Goal: Register for event/course

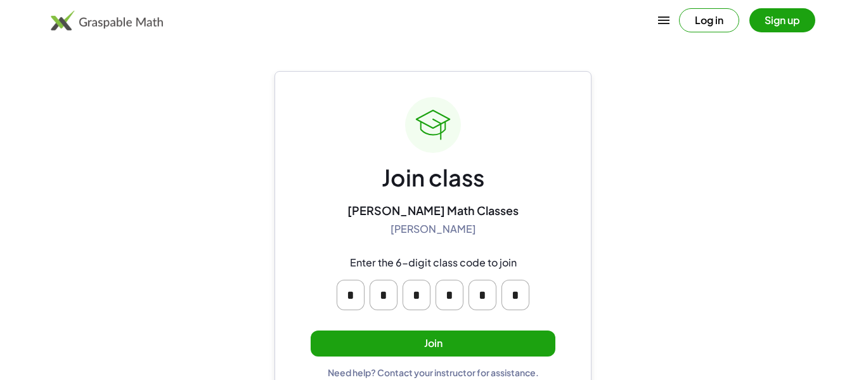
click at [492, 336] on button "Join" at bounding box center [433, 343] width 245 height 26
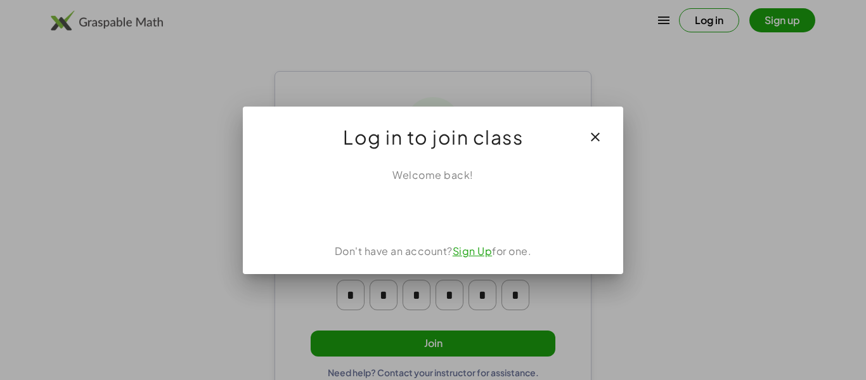
click at [596, 129] on icon "button" at bounding box center [595, 136] width 15 height 15
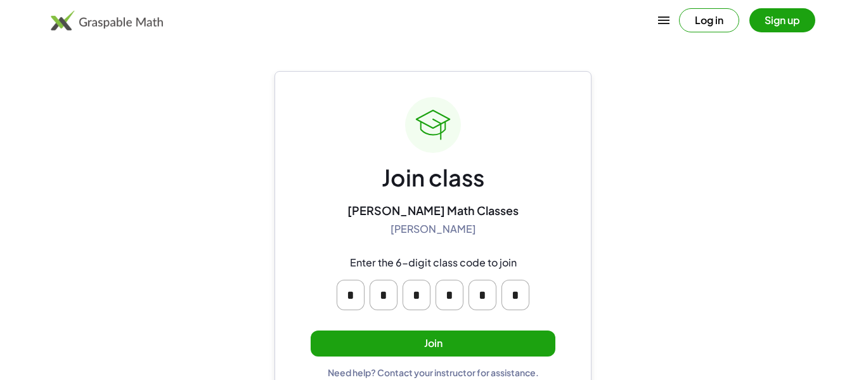
click at [492, 325] on div "Join class [PERSON_NAME] Math Classes [PERSON_NAME] Enter the 6-digit class cod…" at bounding box center [433, 237] width 245 height 281
click at [493, 342] on button "Join" at bounding box center [433, 343] width 245 height 26
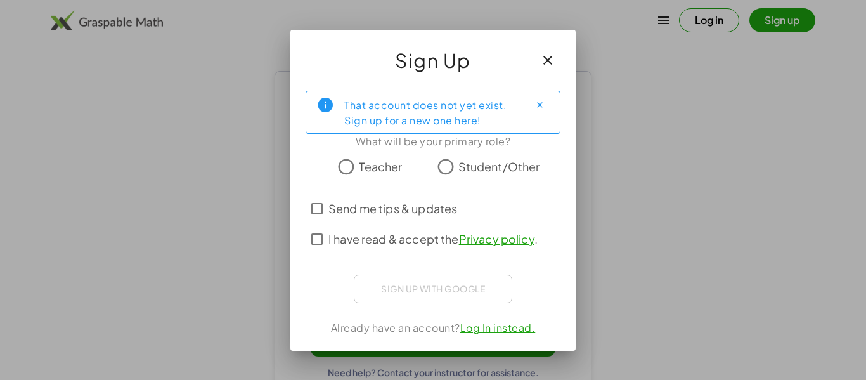
click at [548, 63] on icon "button" at bounding box center [547, 60] width 15 height 15
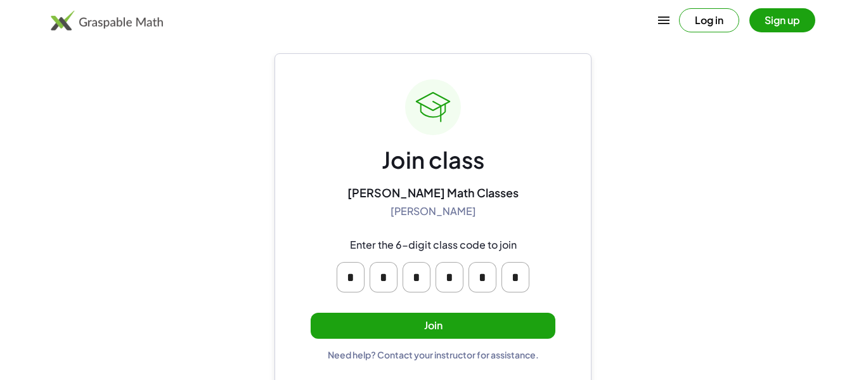
scroll to position [16, 0]
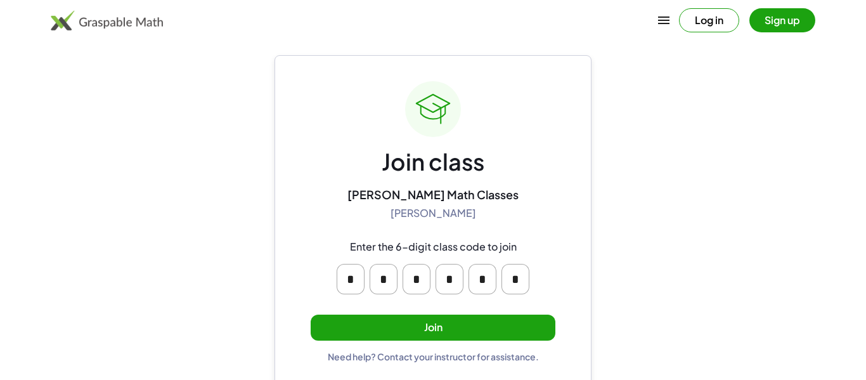
click at [523, 325] on button "Join" at bounding box center [433, 327] width 245 height 26
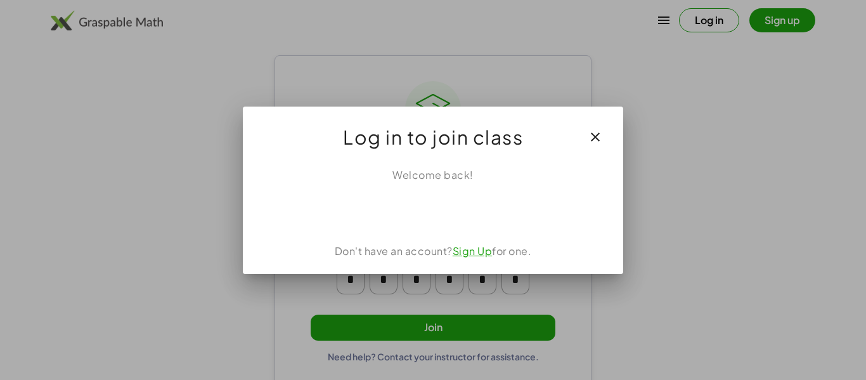
click at [598, 133] on icon "button" at bounding box center [595, 136] width 15 height 15
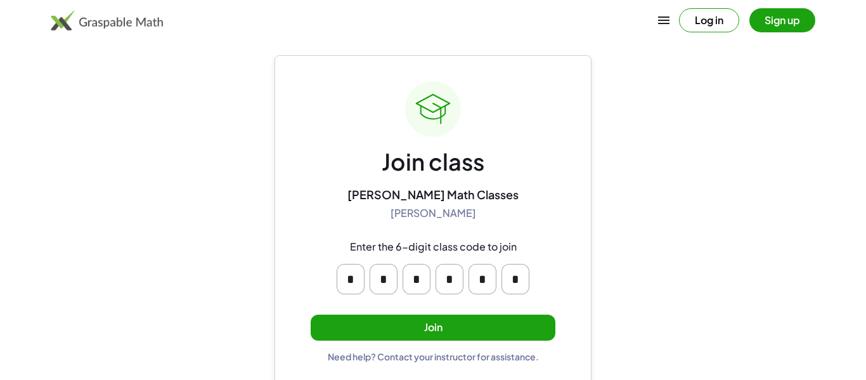
click at [508, 331] on button "Join" at bounding box center [433, 327] width 245 height 26
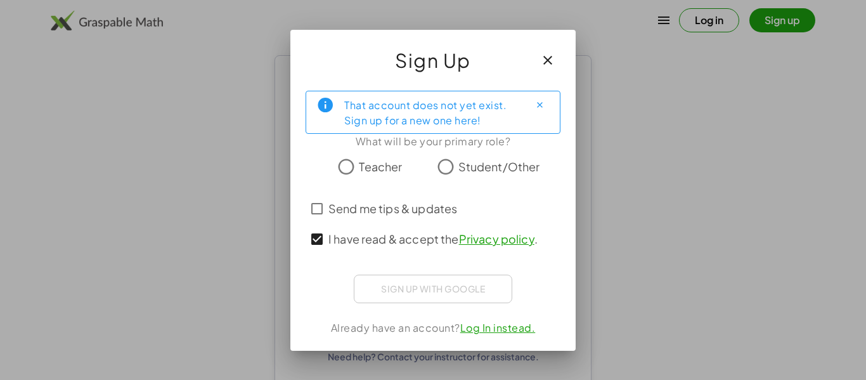
click at [464, 177] on label "Student/Other" at bounding box center [499, 166] width 82 height 25
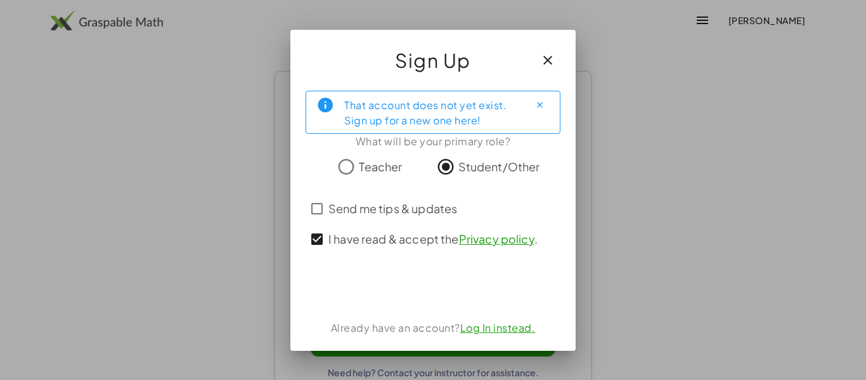
scroll to position [16, 0]
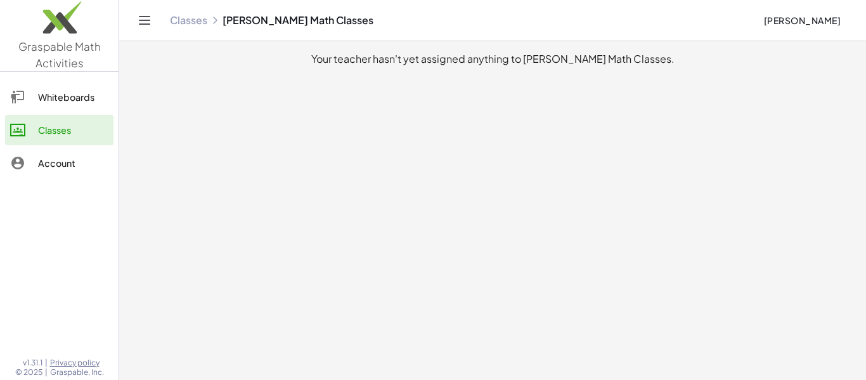
click at [77, 169] on div "Account" at bounding box center [73, 162] width 70 height 15
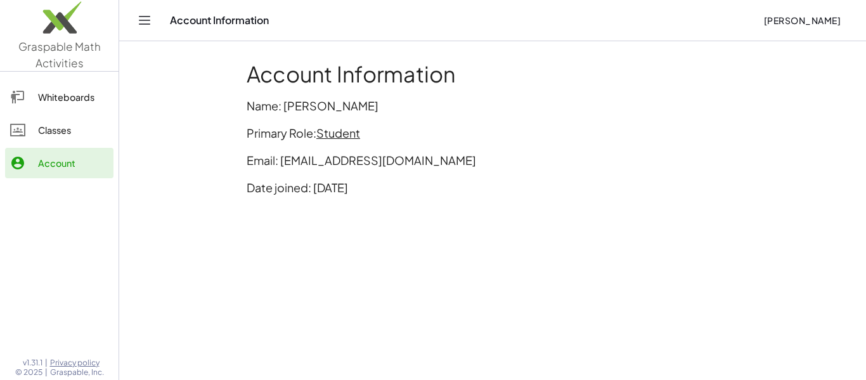
click at [78, 127] on div "Classes" at bounding box center [73, 129] width 70 height 15
